Goal: Transaction & Acquisition: Obtain resource

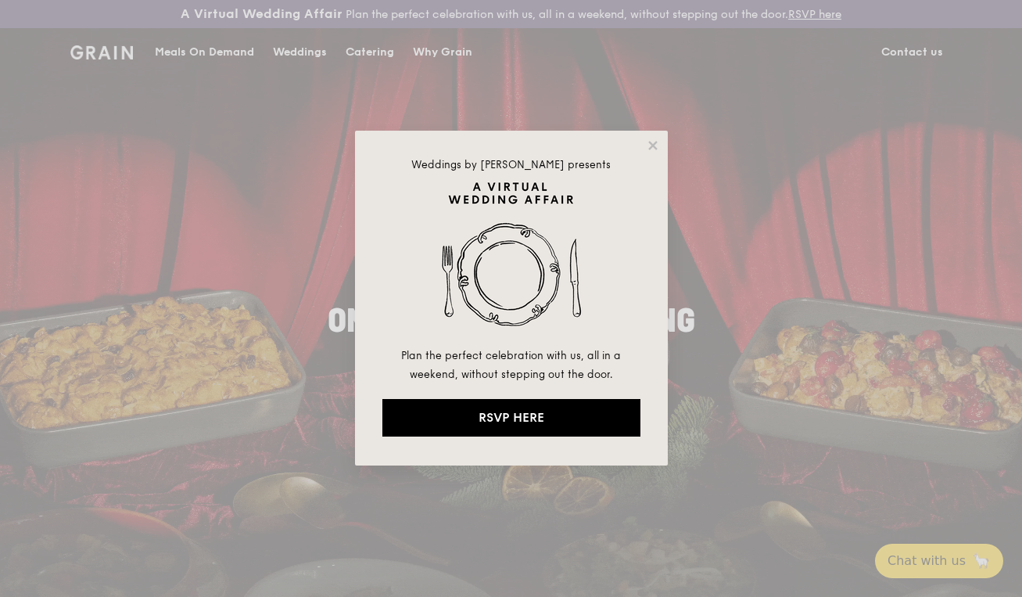
click at [446, 51] on div "Weddings by [PERSON_NAME] presents Plan the perfect celebration with us, all in…" at bounding box center [511, 298] width 1022 height 597
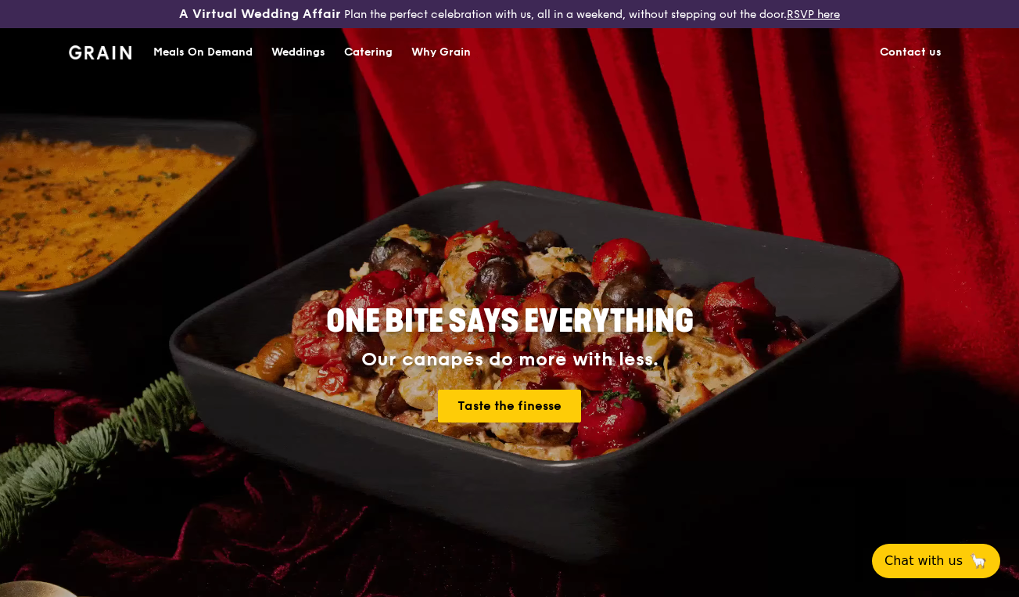
click at [381, 51] on div "Catering" at bounding box center [368, 52] width 48 height 47
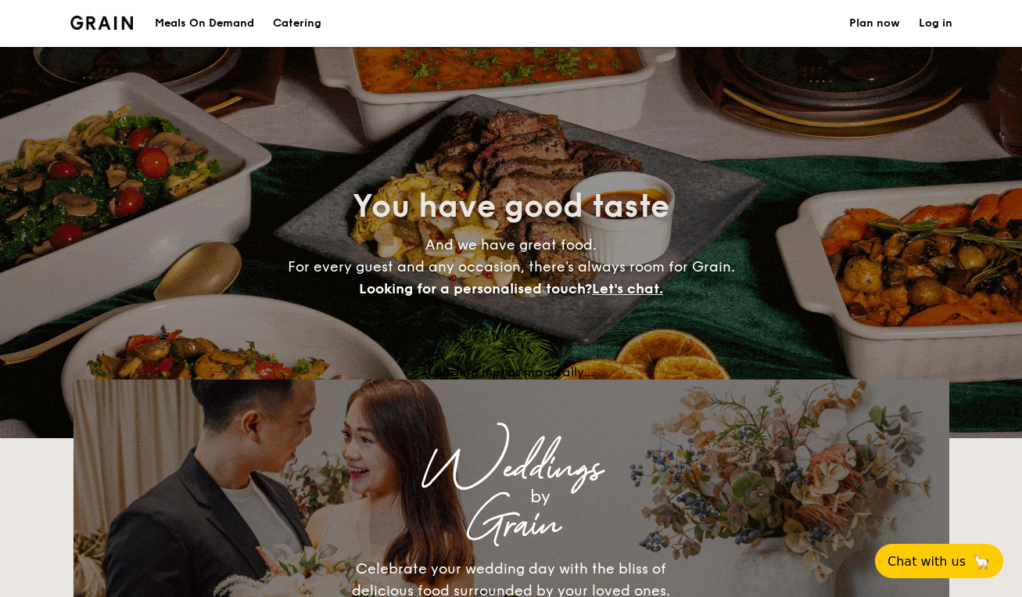
select select
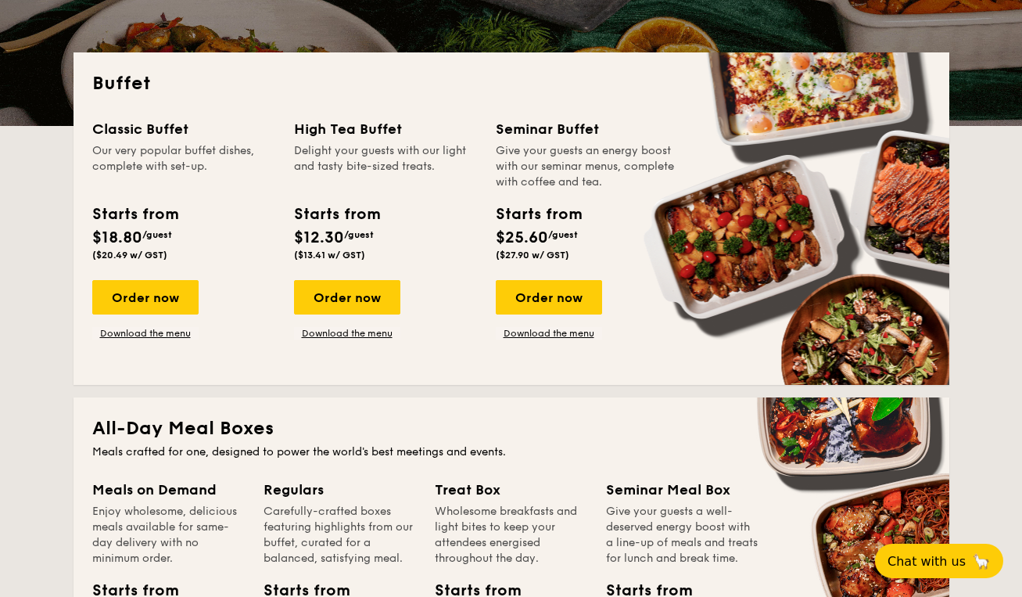
scroll to position [410, 0]
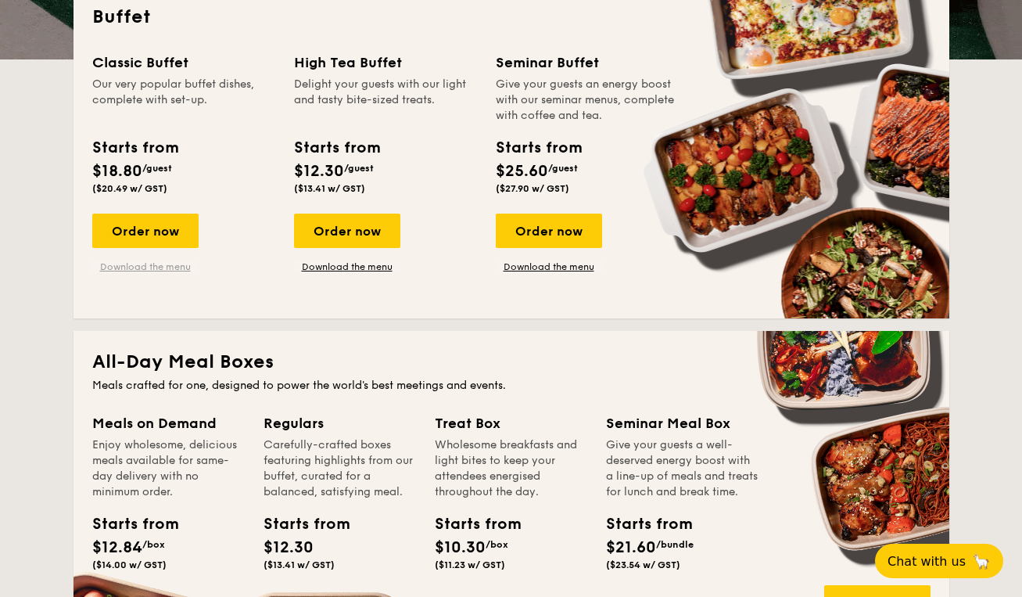
click at [167, 268] on link "Download the menu" at bounding box center [145, 266] width 106 height 13
